Goal: Transaction & Acquisition: Purchase product/service

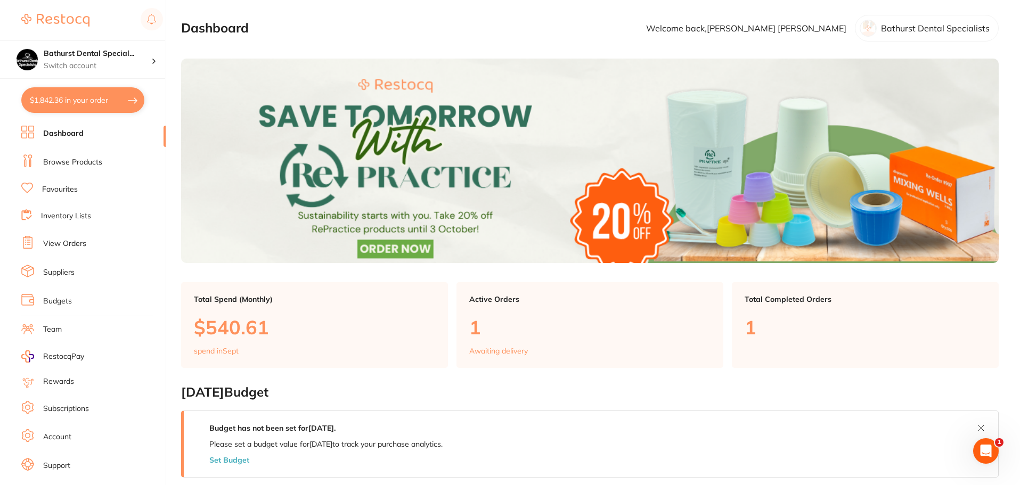
click at [89, 108] on button "$1,842.36 in your order" at bounding box center [82, 100] width 123 height 26
checkbox input "true"
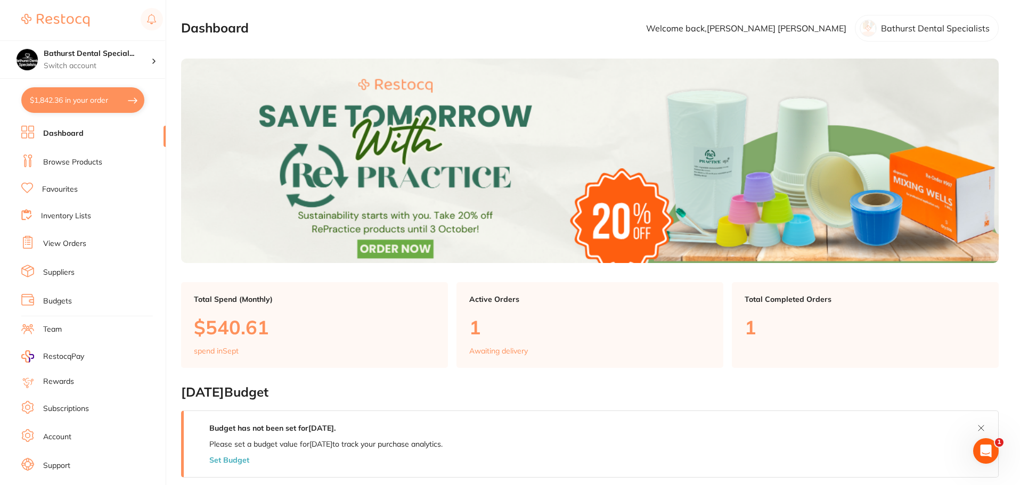
checkbox input "true"
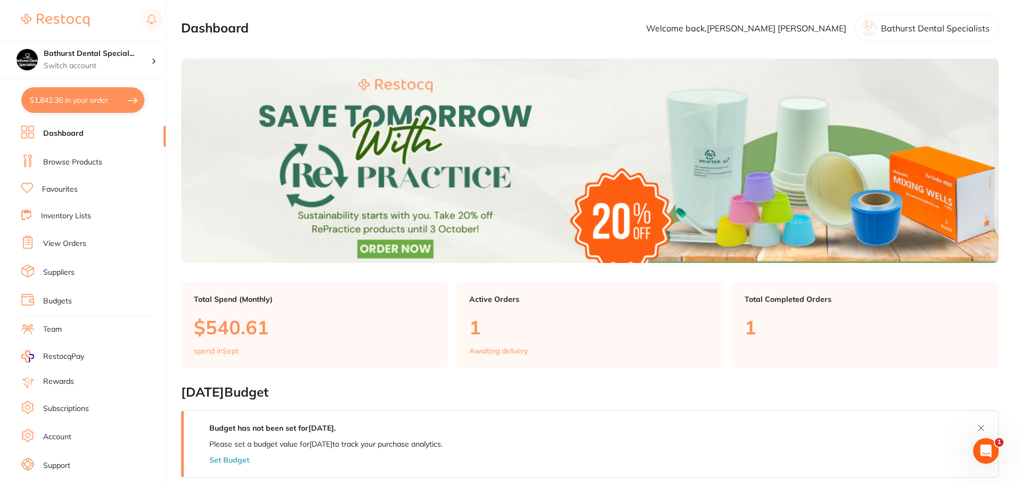
checkbox input "true"
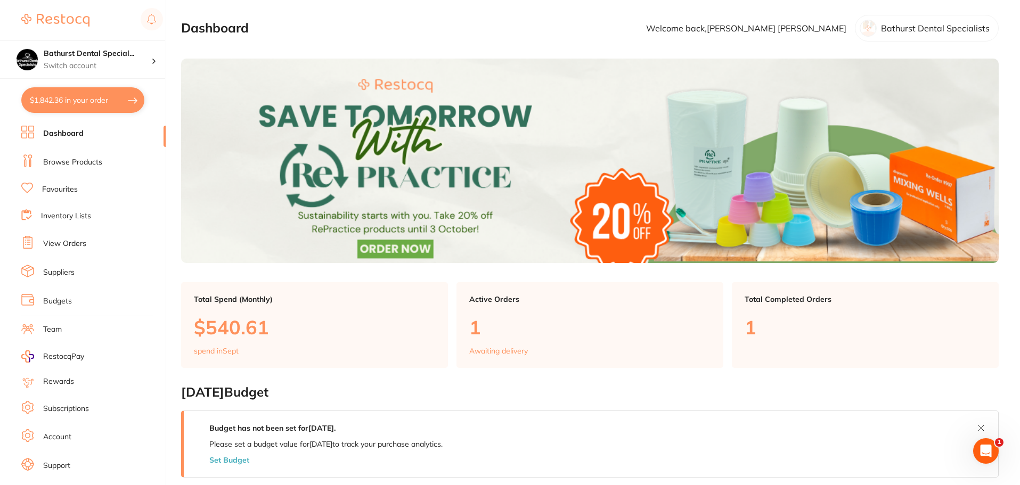
checkbox input "true"
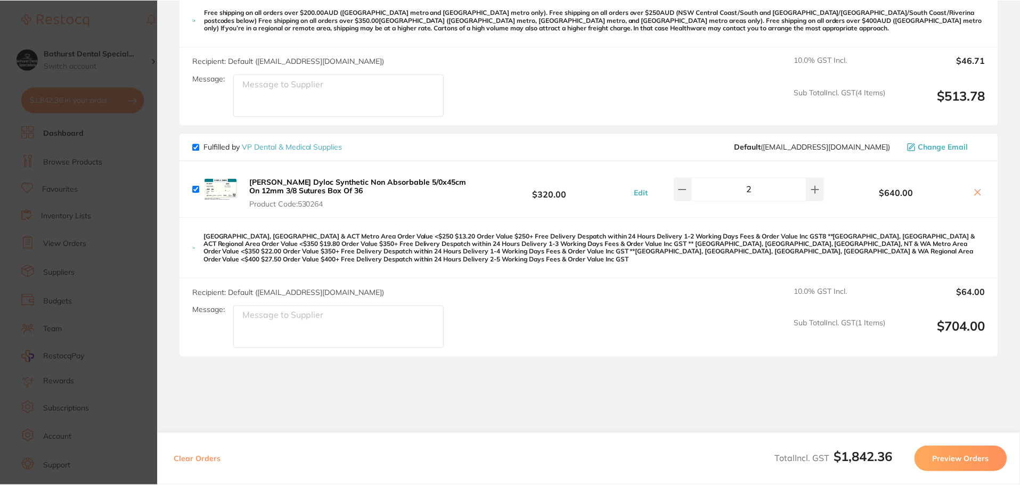
scroll to position [1086, 0]
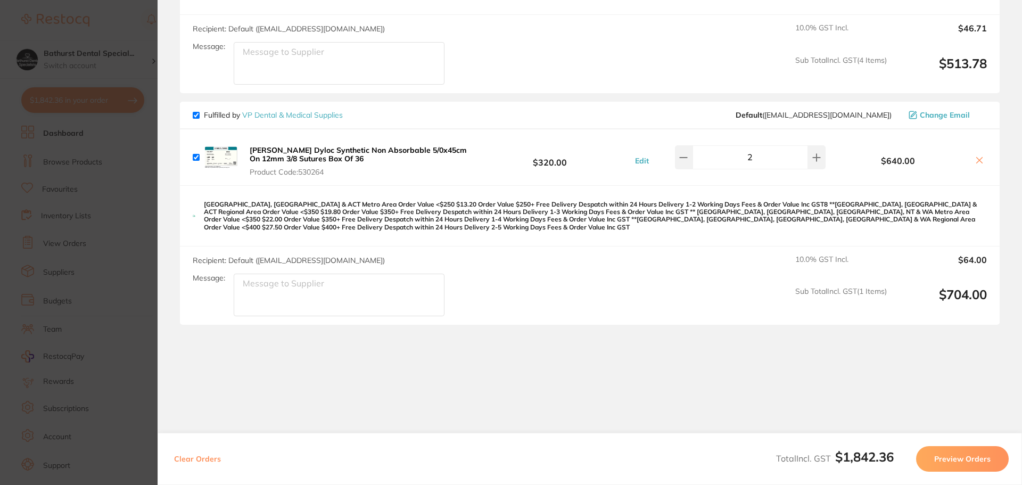
click at [130, 327] on section "Update RRP Set your pre negotiated price for this item. Item Agreed RRP (excl. …" at bounding box center [511, 242] width 1022 height 485
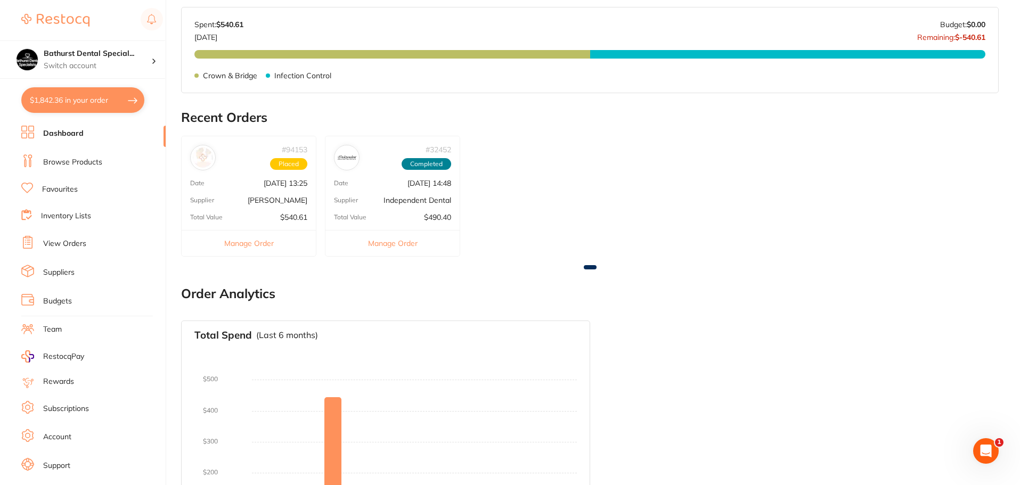
click at [108, 160] on li "Browse Products" at bounding box center [93, 162] width 144 height 16
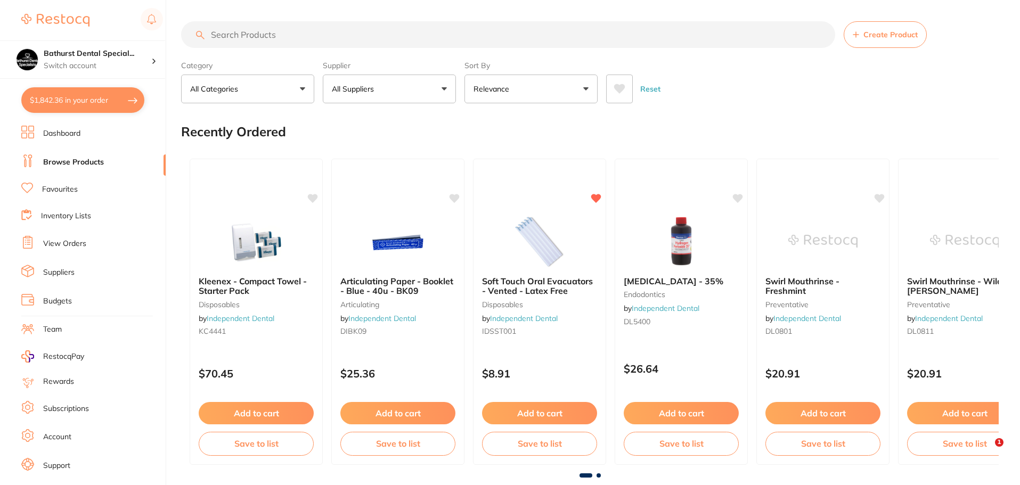
click at [476, 33] on input "search" at bounding box center [508, 34] width 654 height 27
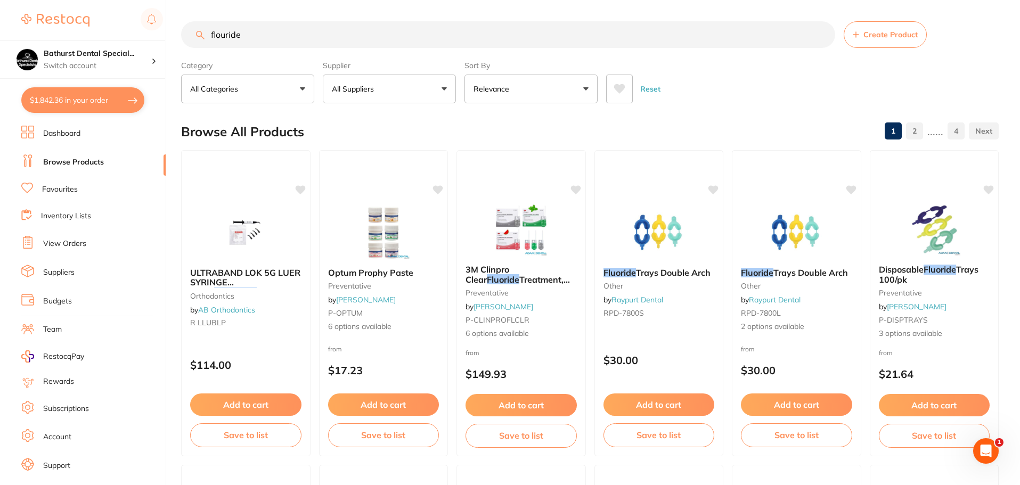
drag, startPoint x: 578, startPoint y: 289, endPoint x: 565, endPoint y: 113, distance: 176.2
drag, startPoint x: 331, startPoint y: 33, endPoint x: 186, endPoint y: 29, distance: 144.9
click at [186, 29] on input "flouride" at bounding box center [508, 34] width 654 height 27
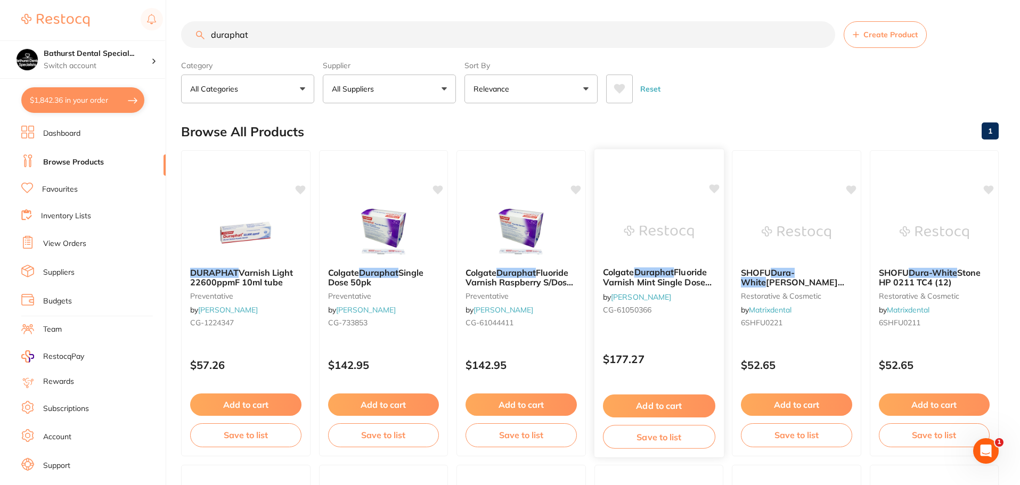
type input "duraphat"
click at [683, 283] on span "Fluoride Varnish Mint Single Dose Pk 50" at bounding box center [656, 282] width 109 height 30
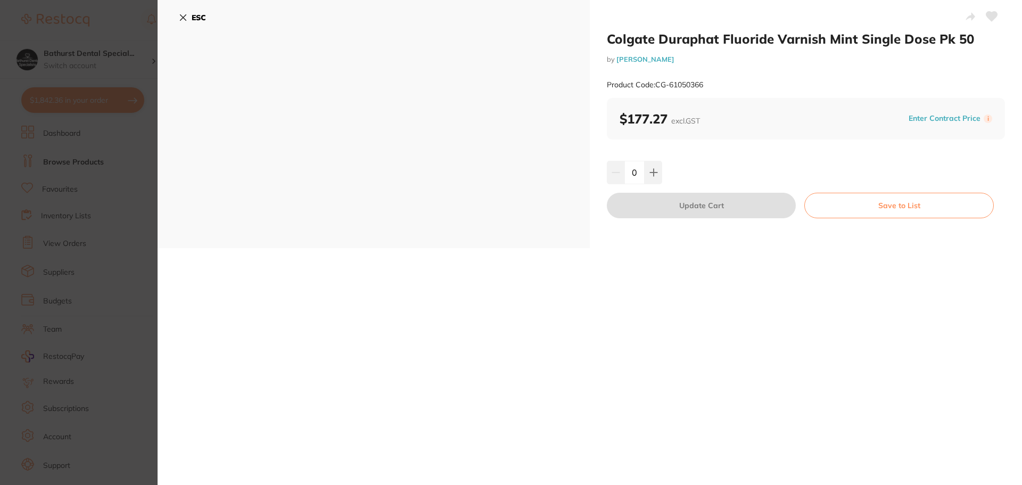
click at [985, 119] on label "i" at bounding box center [988, 118] width 9 height 9
click at [190, 13] on button "ESC" at bounding box center [192, 18] width 27 height 18
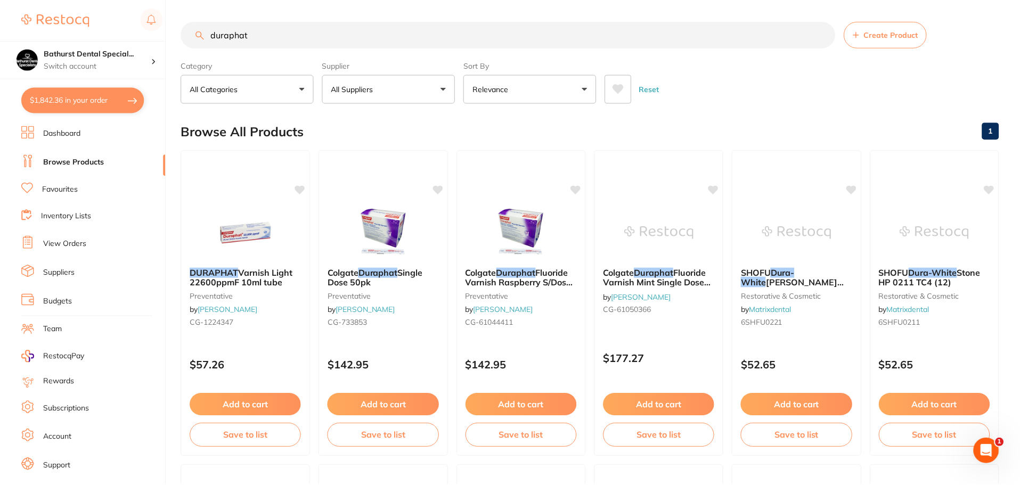
scroll to position [1, 0]
